Goal: Transaction & Acquisition: Purchase product/service

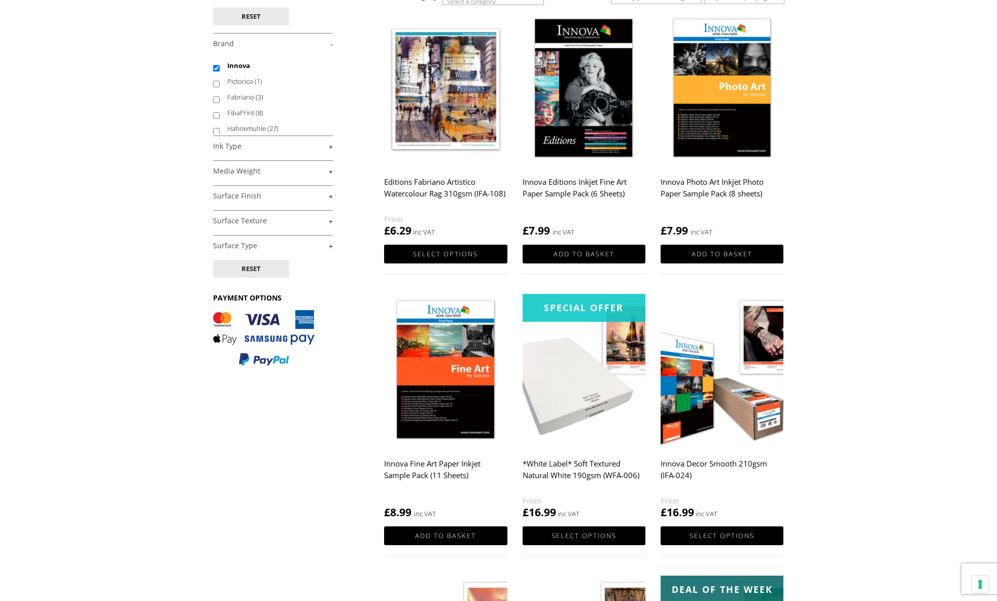
scroll to position [161, 0]
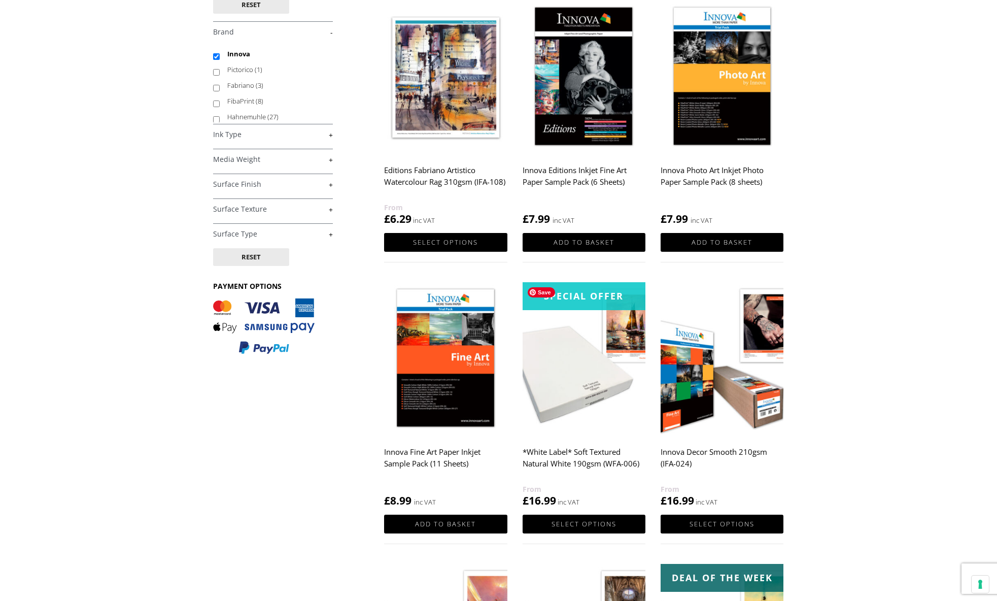
click at [582, 384] on img at bounding box center [584, 359] width 123 height 154
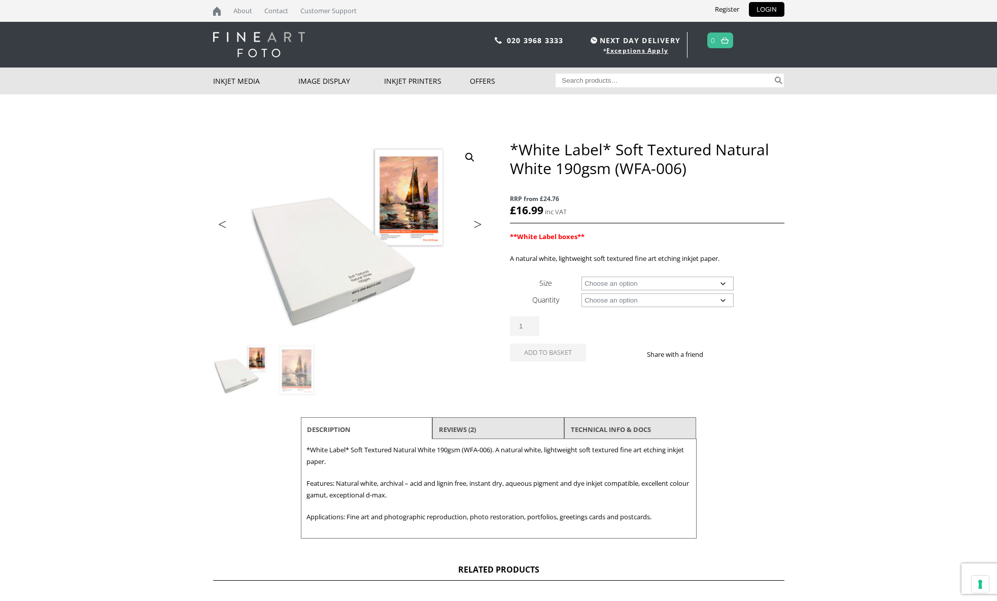
click at [727, 283] on select "Choose an option A4 Sheet A3 Sheet A3+ Sheet A2 Sheet 17" Wide Roll 24" Wide Ro…" at bounding box center [658, 284] width 152 height 14
click at [582, 277] on select "Choose an option A4 Sheet A3 Sheet A3+ Sheet A2 Sheet 17" Wide Roll 24" Wide Ro…" at bounding box center [658, 284] width 152 height 14
select select "a3-sheet-2"
click at [724, 300] on select "Choose an option 25 Sheets" at bounding box center [658, 300] width 152 height 14
select select "25-sheets"
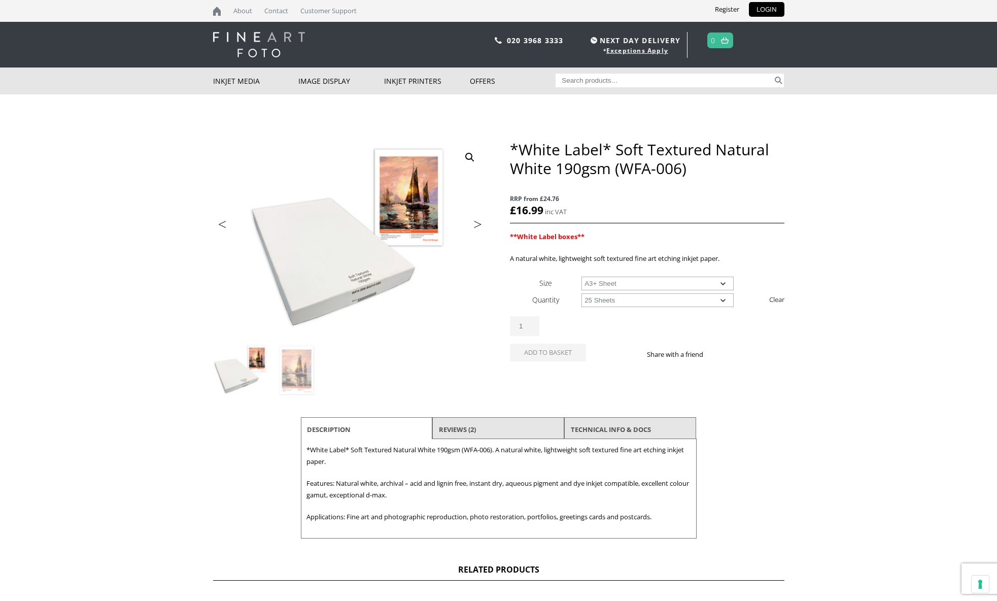
click at [582, 293] on select "Choose an option 25 Sheets" at bounding box center [658, 300] width 152 height 14
select select "a3-sheet-2"
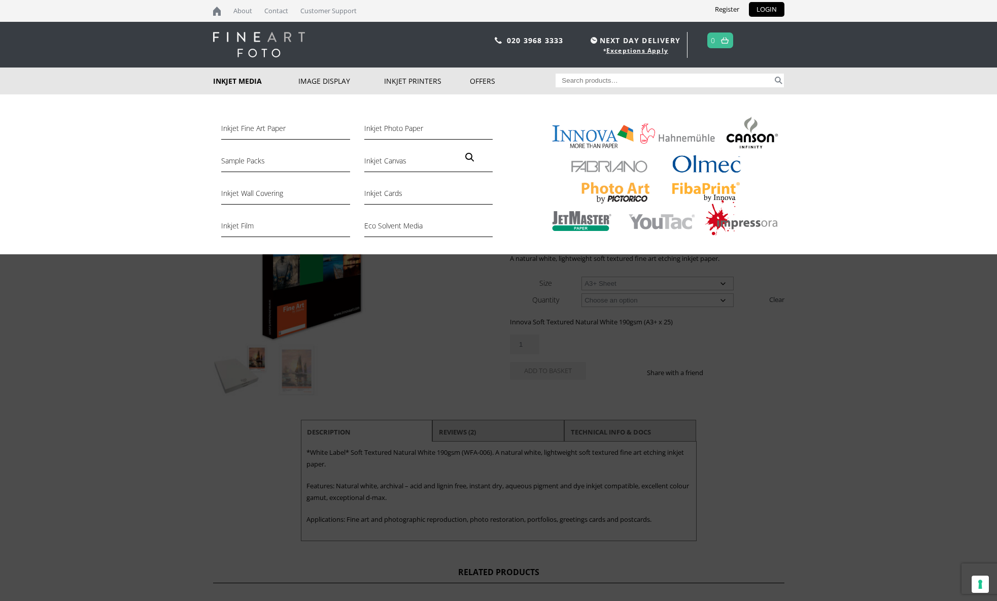
click at [226, 82] on link "Inkjet Media" at bounding box center [256, 80] width 86 height 27
click at [257, 132] on link "Inkjet Fine Art Paper" at bounding box center [285, 130] width 128 height 17
click at [257, 130] on link "Inkjet Fine Art Paper" at bounding box center [285, 130] width 128 height 17
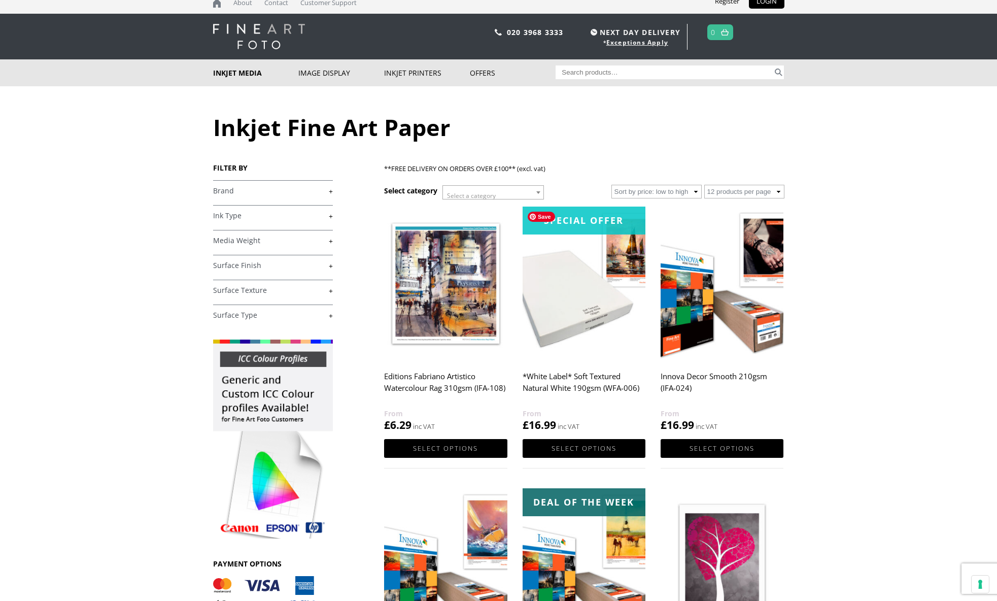
scroll to position [13, 0]
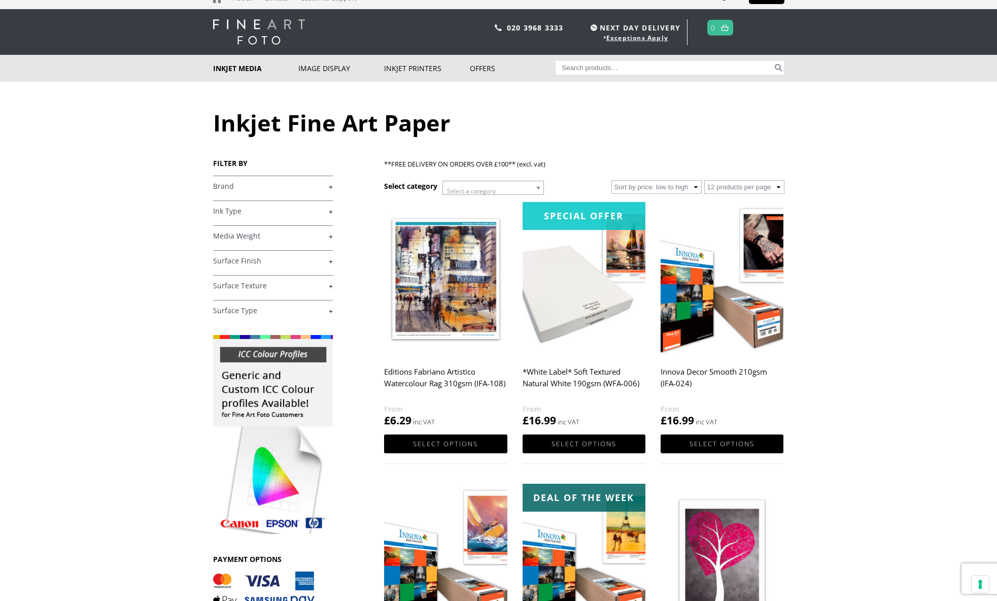
click at [734, 371] on h2 "Innova Decor Smooth 210gsm (IFA-024)" at bounding box center [722, 382] width 123 height 41
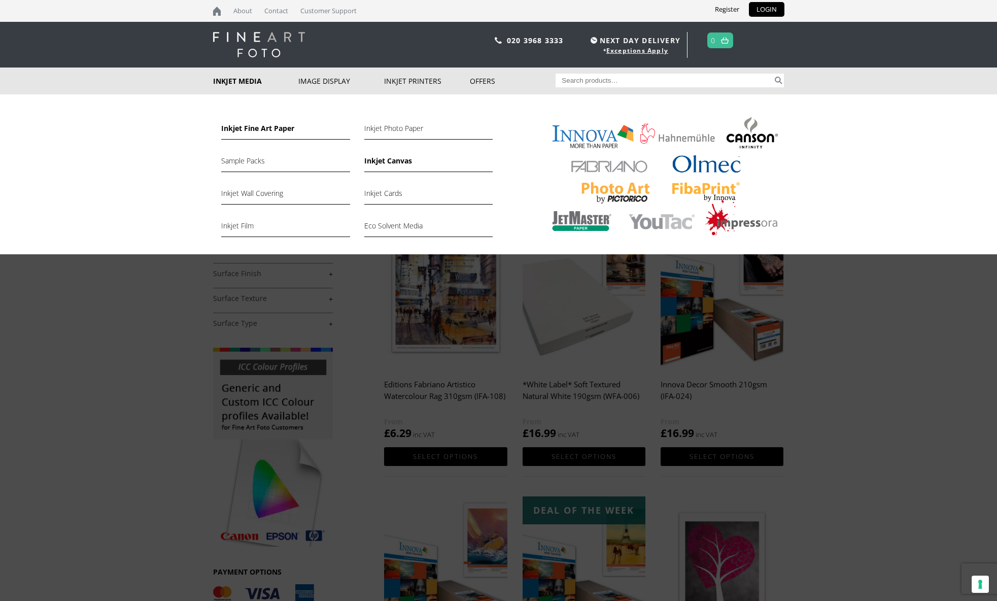
click at [385, 161] on link "Inkjet Canvas" at bounding box center [428, 163] width 128 height 17
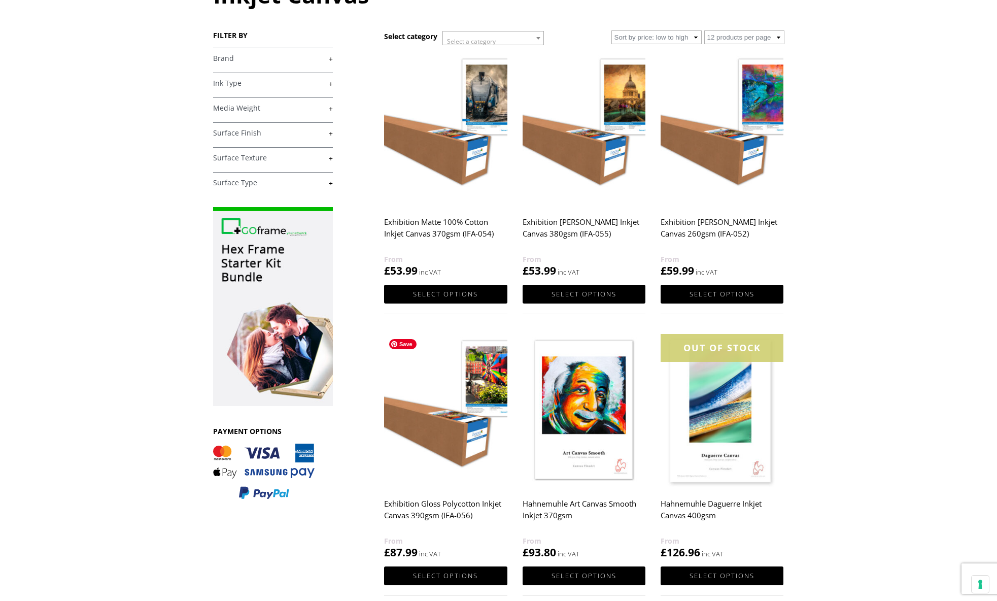
scroll to position [211, 0]
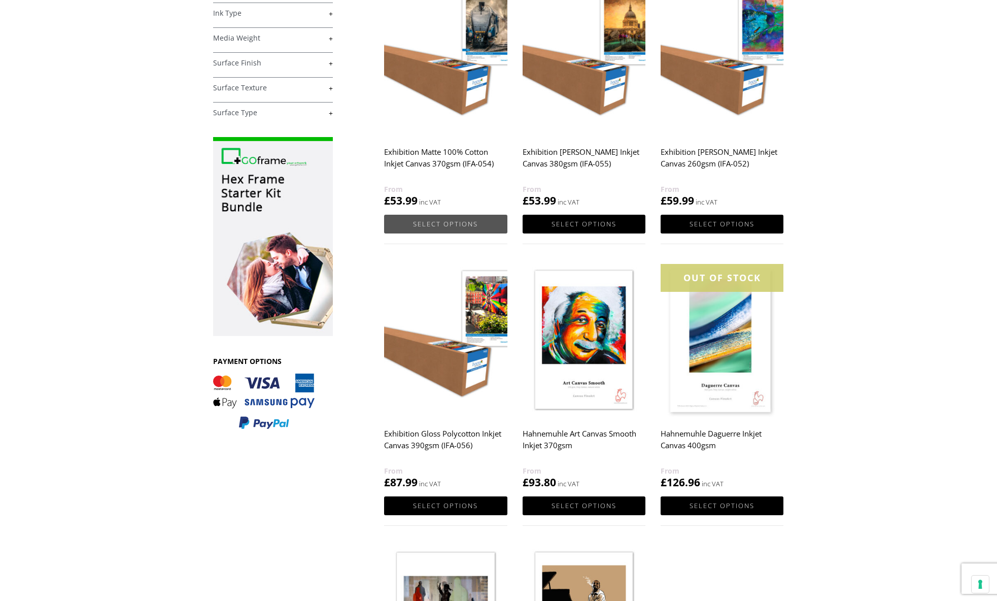
click at [463, 226] on link "Select options" at bounding box center [445, 224] width 123 height 19
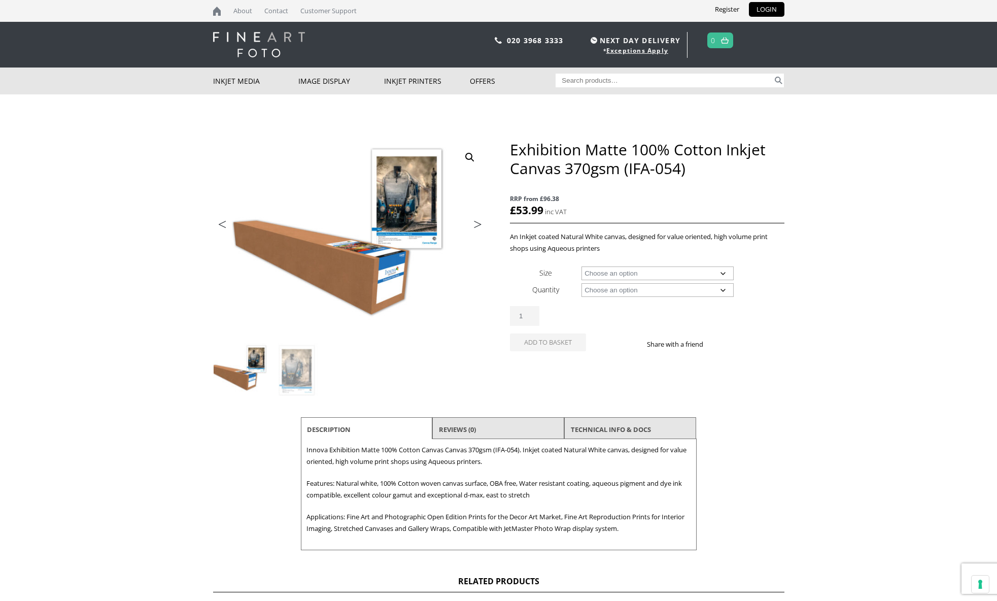
click at [723, 272] on select "Choose an option 17" Wide Roll 24" Wide Roll 36" Wide Roll 44" Wide Roll 60" Wi…" at bounding box center [658, 273] width 152 height 14
click at [582, 266] on select "Choose an option 17" Wide Roll 24" Wide Roll 36" Wide Roll 44" Wide Roll 60" Wi…" at bounding box center [658, 273] width 152 height 14
select select "17-wide-roll"
click at [726, 290] on select "Choose an option 15m" at bounding box center [658, 290] width 152 height 14
select select "15m"
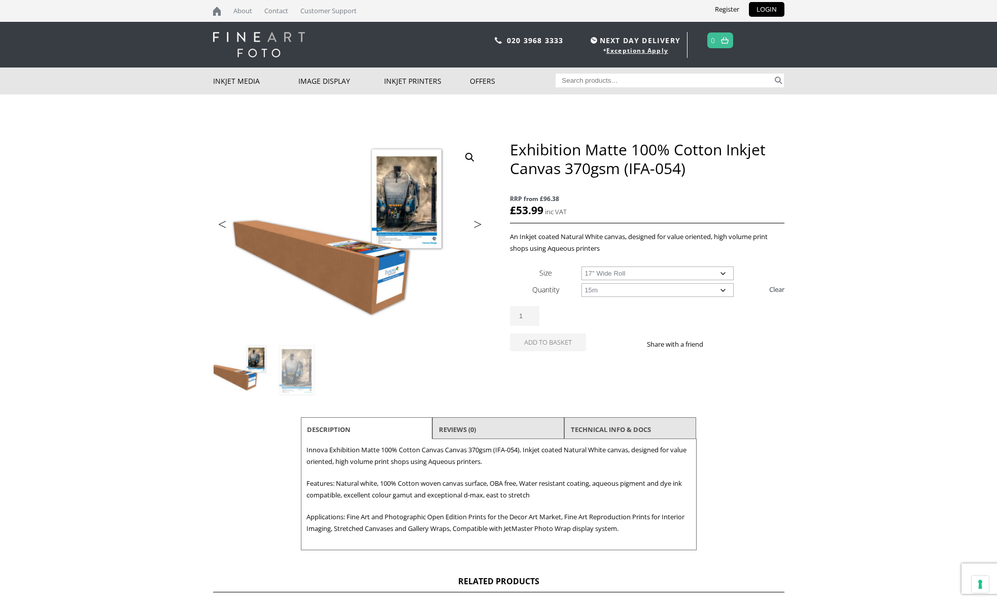
click at [582, 283] on select "Choose an option 15m" at bounding box center [658, 290] width 152 height 14
select select "17-wide-roll"
